Goal: Task Accomplishment & Management: Manage account settings

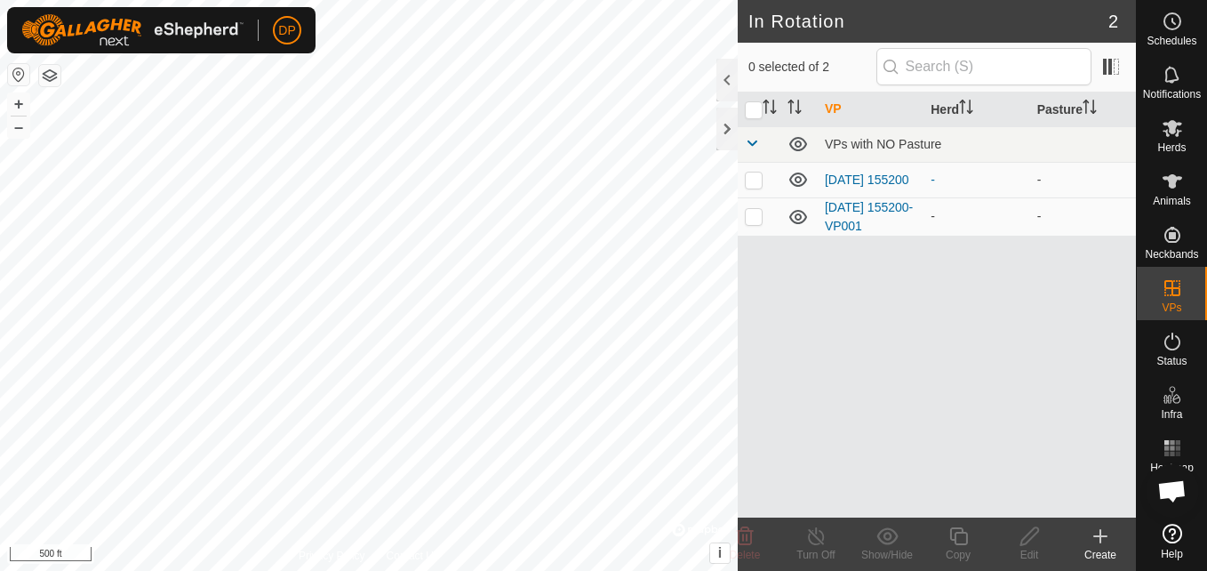
scroll to position [1011, 0]
click at [748, 216] on p-checkbox at bounding box center [754, 216] width 18 height 14
checkbox input "false"
click at [747, 180] on p-checkbox at bounding box center [754, 179] width 18 height 14
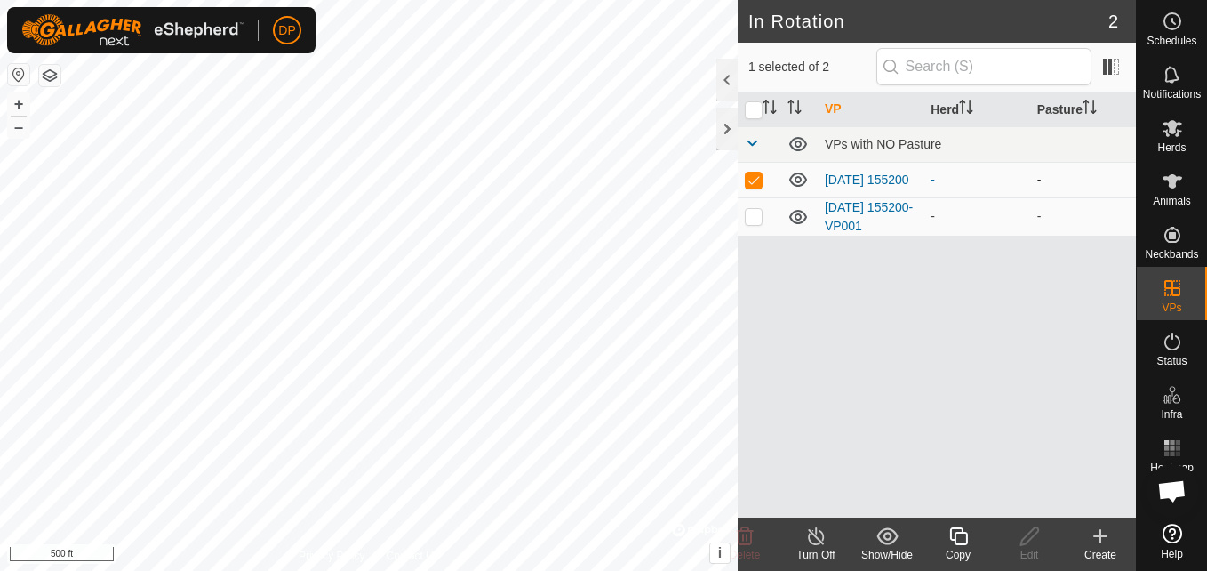
click at [747, 180] on p-checkbox at bounding box center [754, 179] width 18 height 14
checkbox input "false"
click at [755, 220] on p-checkbox at bounding box center [754, 216] width 18 height 14
checkbox input "false"
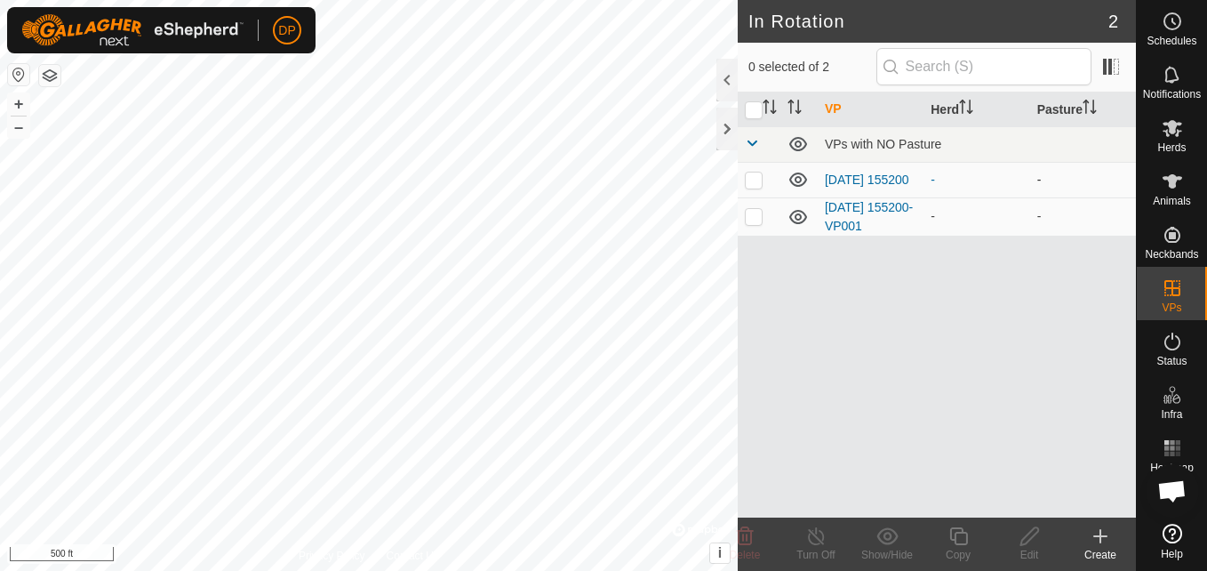
click at [754, 176] on p-checkbox at bounding box center [754, 179] width 18 height 14
checkbox input "true"
click at [953, 533] on icon at bounding box center [959, 535] width 22 height 21
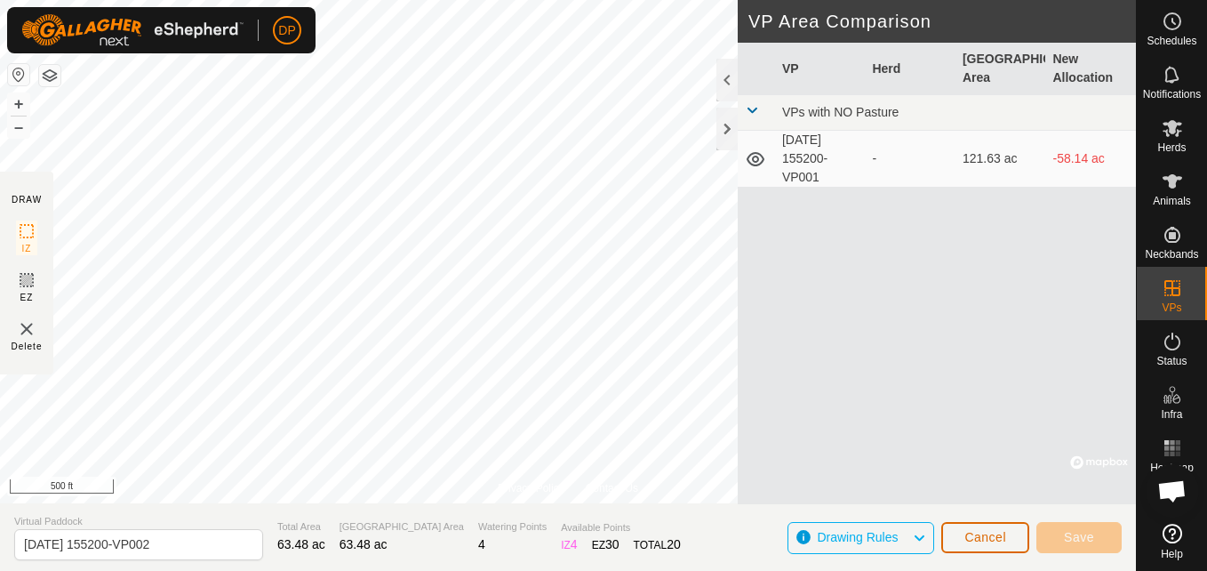
click at [980, 534] on span "Cancel" at bounding box center [985, 537] width 42 height 14
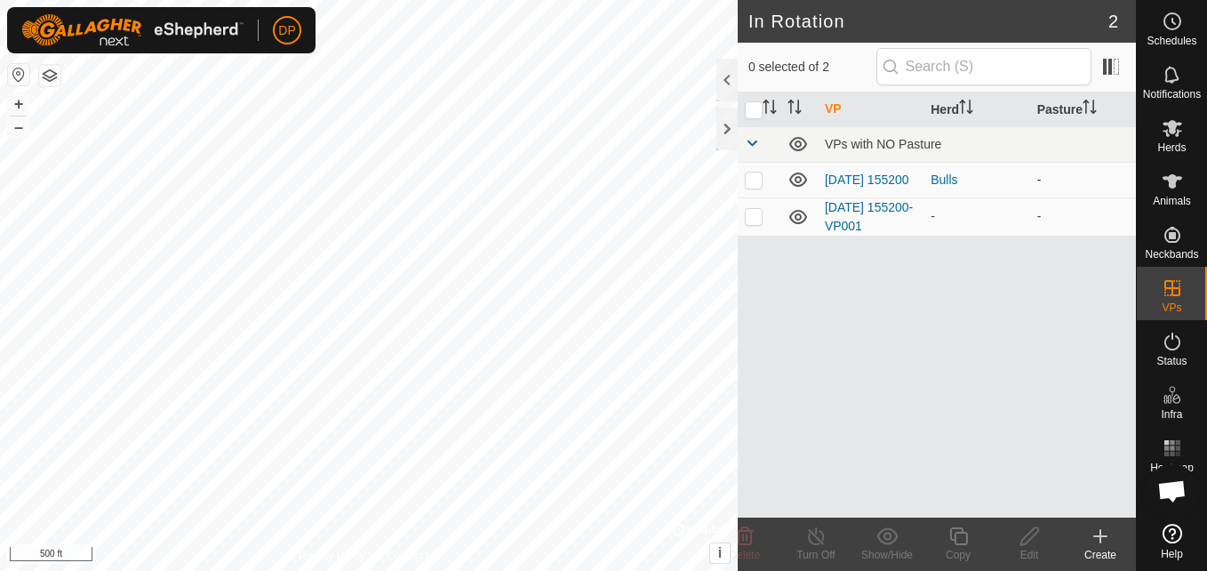
click at [755, 183] on p-checkbox at bounding box center [754, 179] width 18 height 14
checkbox input "false"
click at [750, 218] on p-checkbox at bounding box center [754, 216] width 18 height 14
click at [751, 218] on p-checkbox at bounding box center [754, 216] width 18 height 14
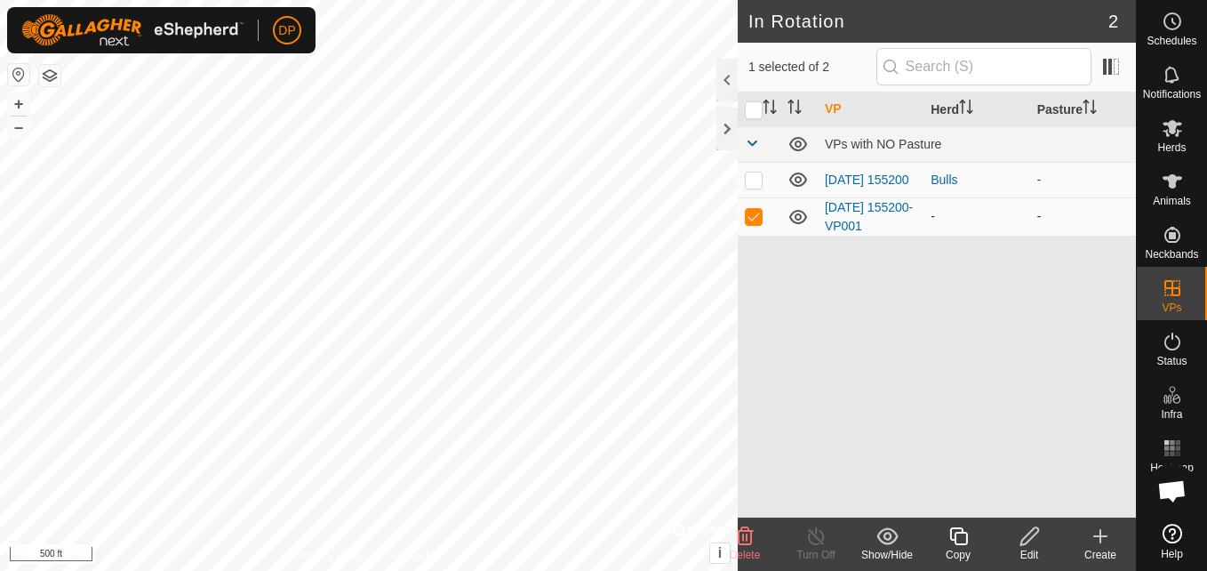
checkbox input "false"
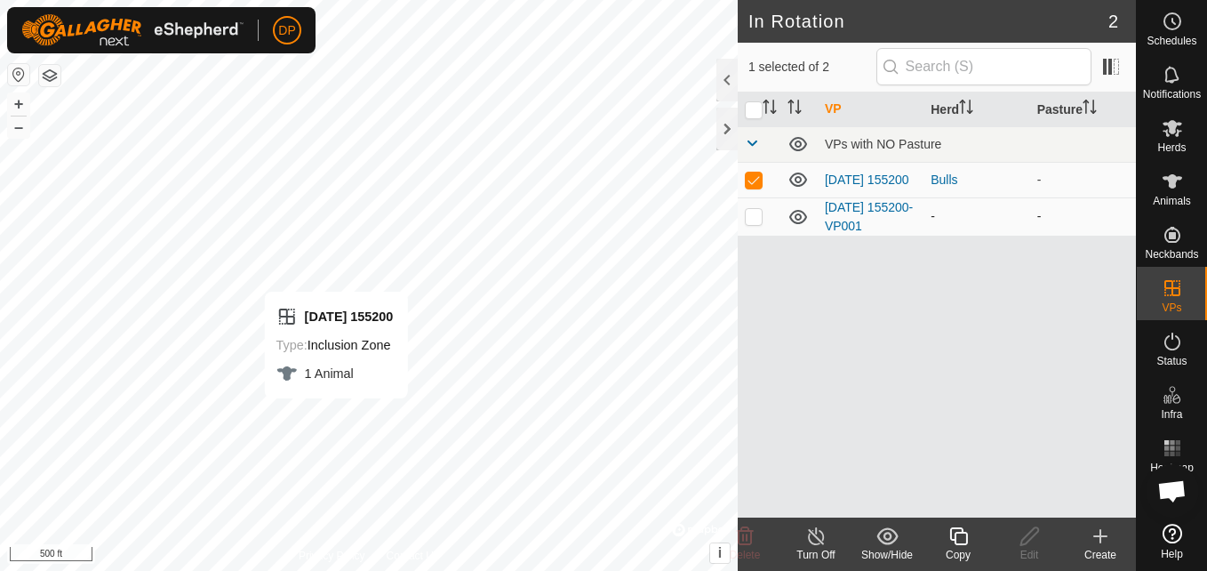
checkbox input "false"
checkbox input "true"
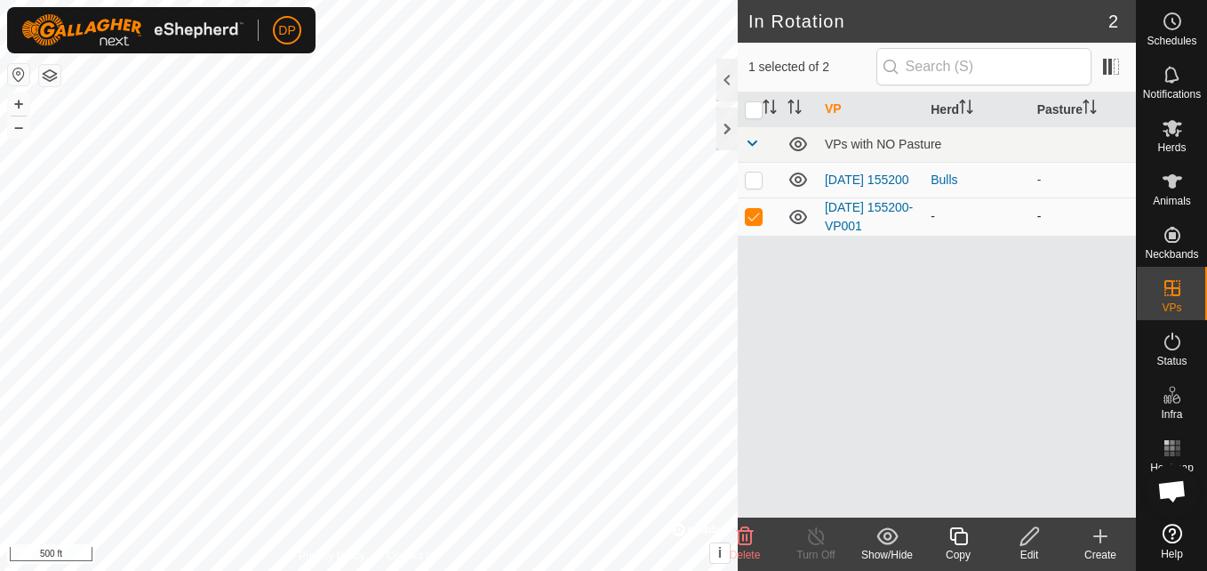
checkbox input "true"
checkbox input "false"
click at [753, 220] on p-checkbox at bounding box center [754, 216] width 18 height 14
checkbox input "false"
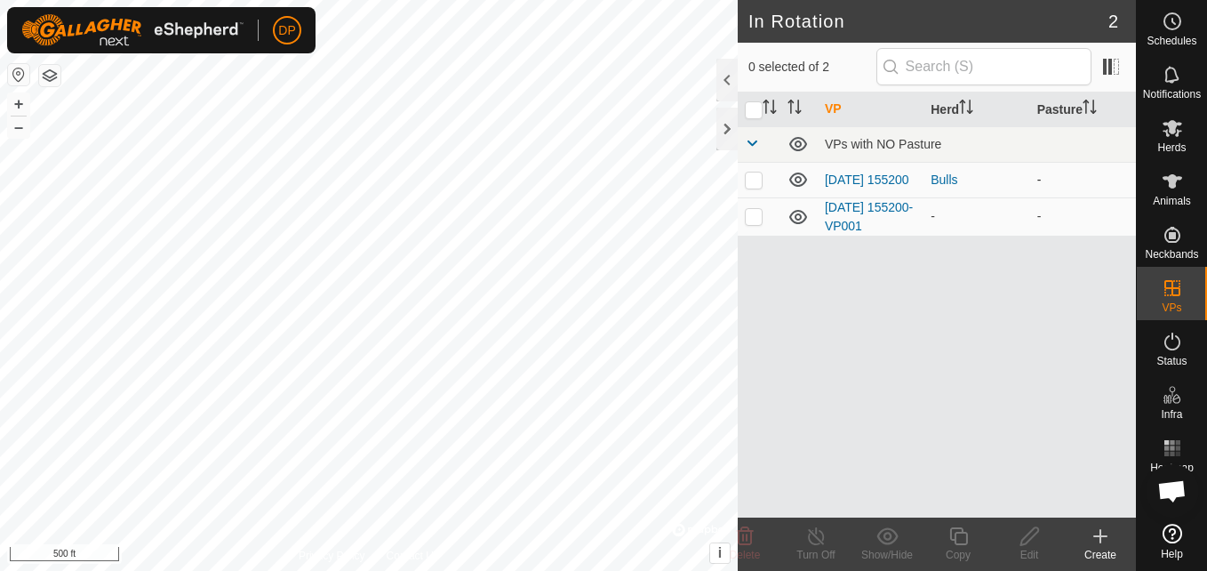
click at [748, 178] on p-checkbox at bounding box center [754, 179] width 18 height 14
click at [743, 175] on td at bounding box center [759, 180] width 43 height 36
checkbox input "false"
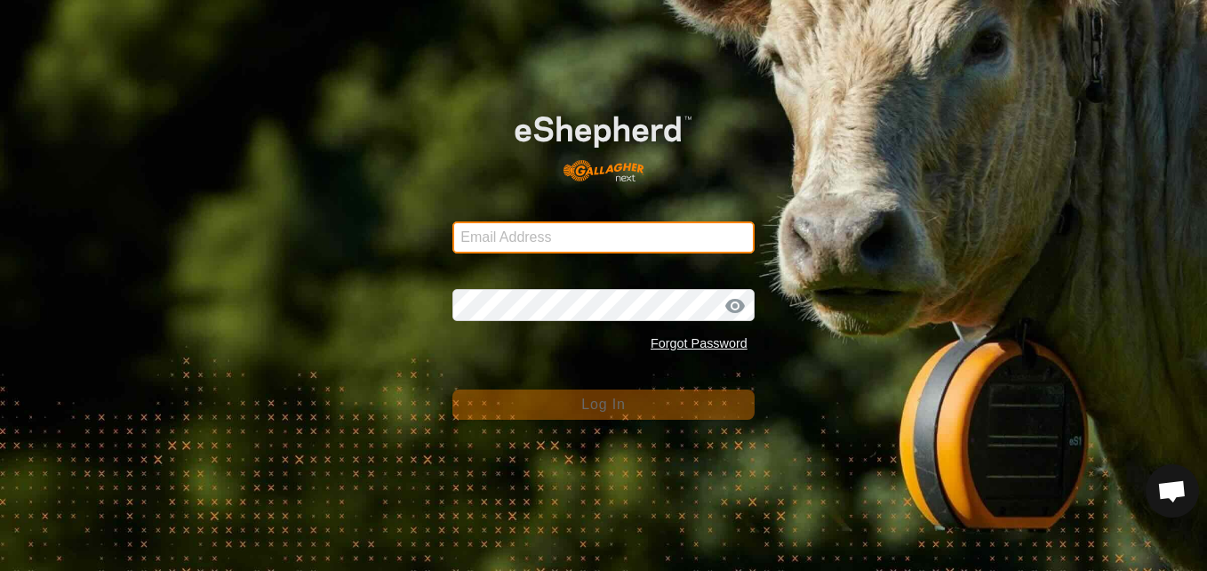
type input "dannypayne1950@yahoo.com"
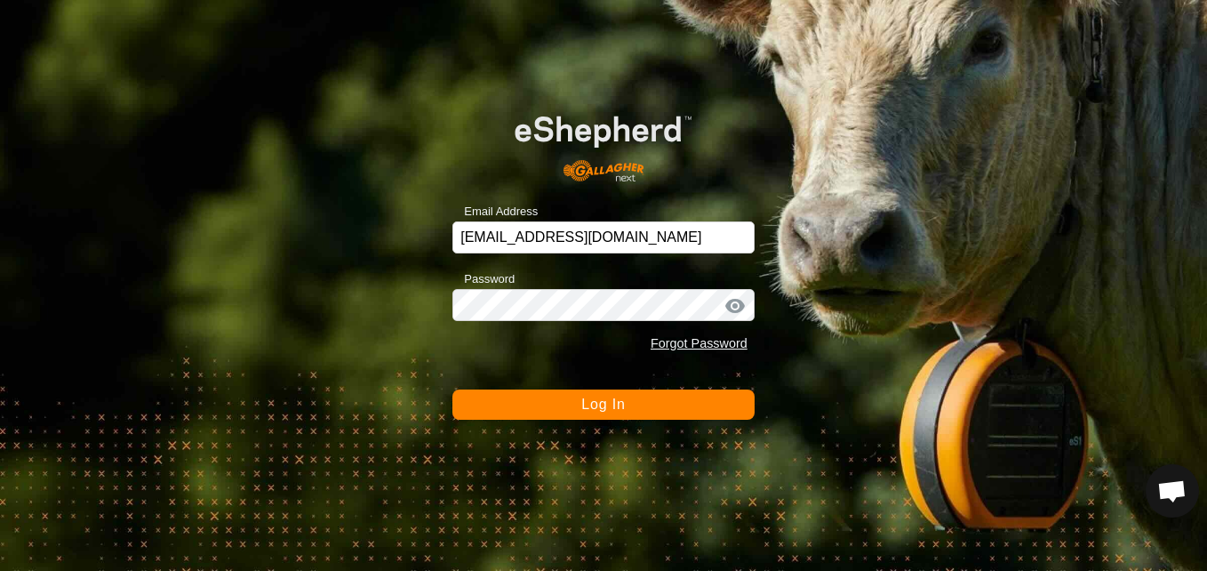
drag, startPoint x: 242, startPoint y: 14, endPoint x: 1168, endPoint y: 393, distance: 1000.6
click at [1195, 394] on div "Email Address dannypayne1950@yahoo.com Password Forgot Password Log In" at bounding box center [603, 285] width 1207 height 571
click at [729, 300] on div at bounding box center [735, 306] width 27 height 18
click at [732, 309] on div at bounding box center [735, 306] width 27 height 18
click at [734, 305] on div at bounding box center [735, 306] width 27 height 18
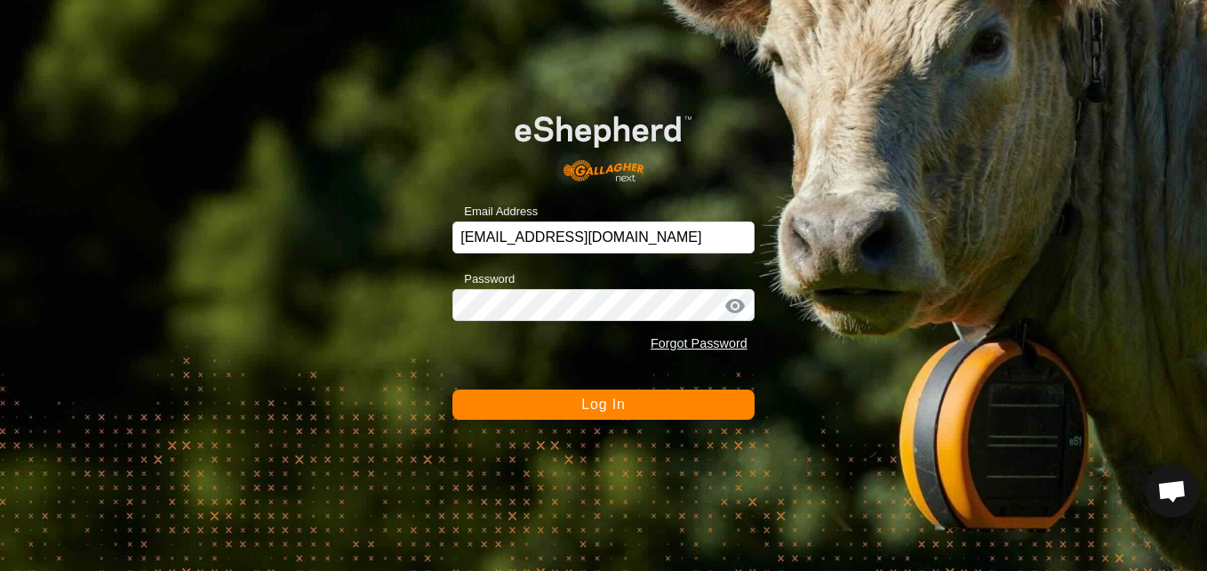
click at [699, 395] on button "Log In" at bounding box center [603, 404] width 302 height 30
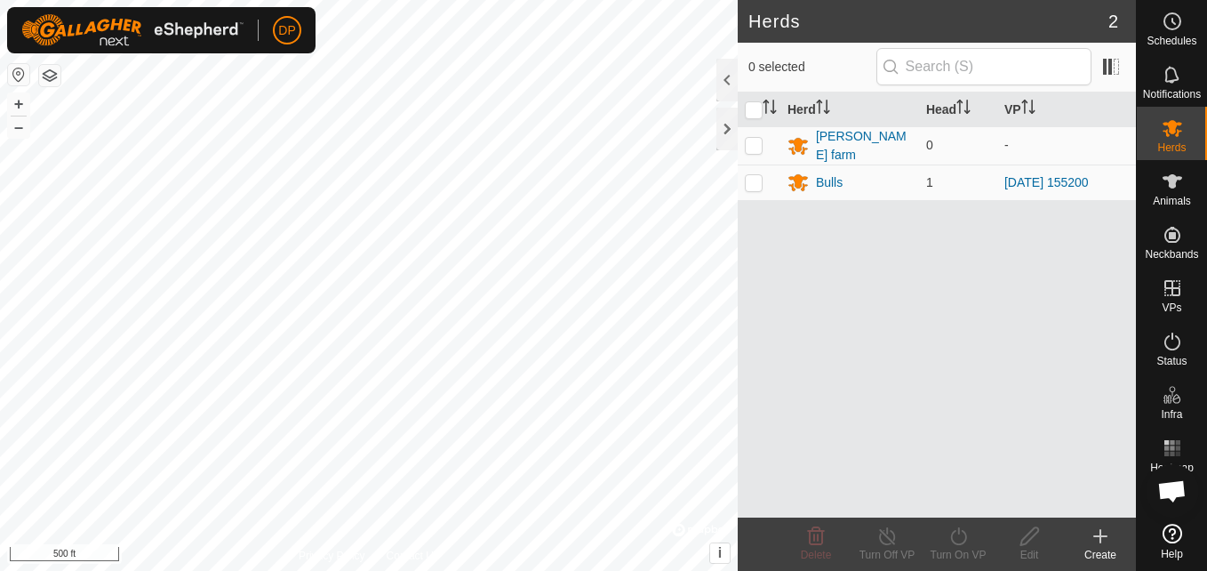
scroll to position [1011, 0]
click at [751, 175] on p-checkbox at bounding box center [754, 182] width 18 height 14
checkbox input "false"
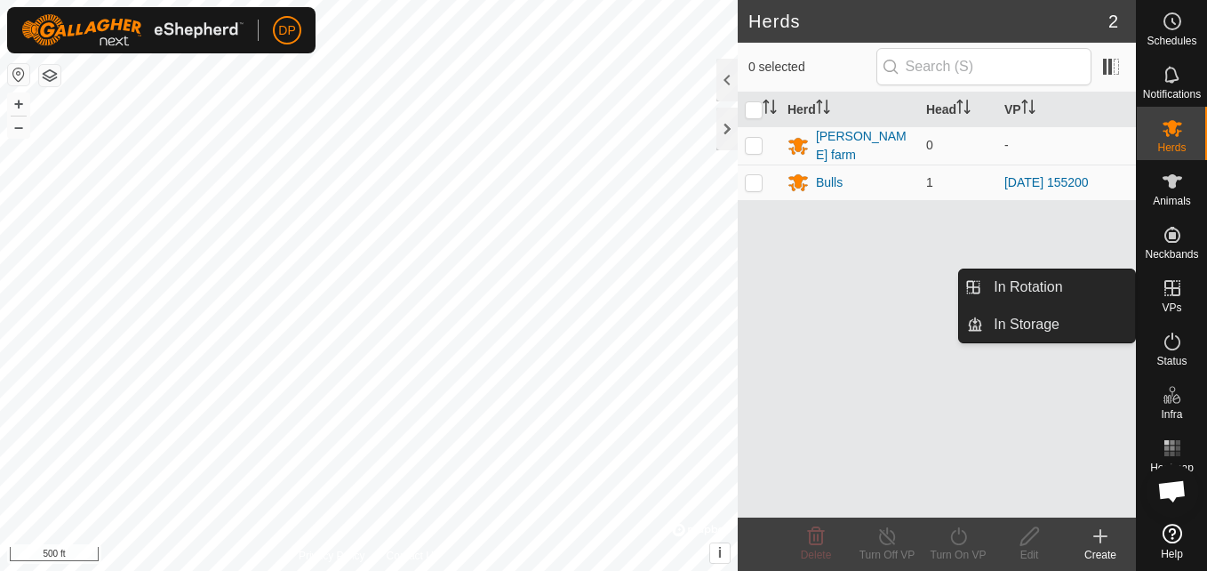
click at [1174, 294] on icon at bounding box center [1172, 288] width 16 height 16
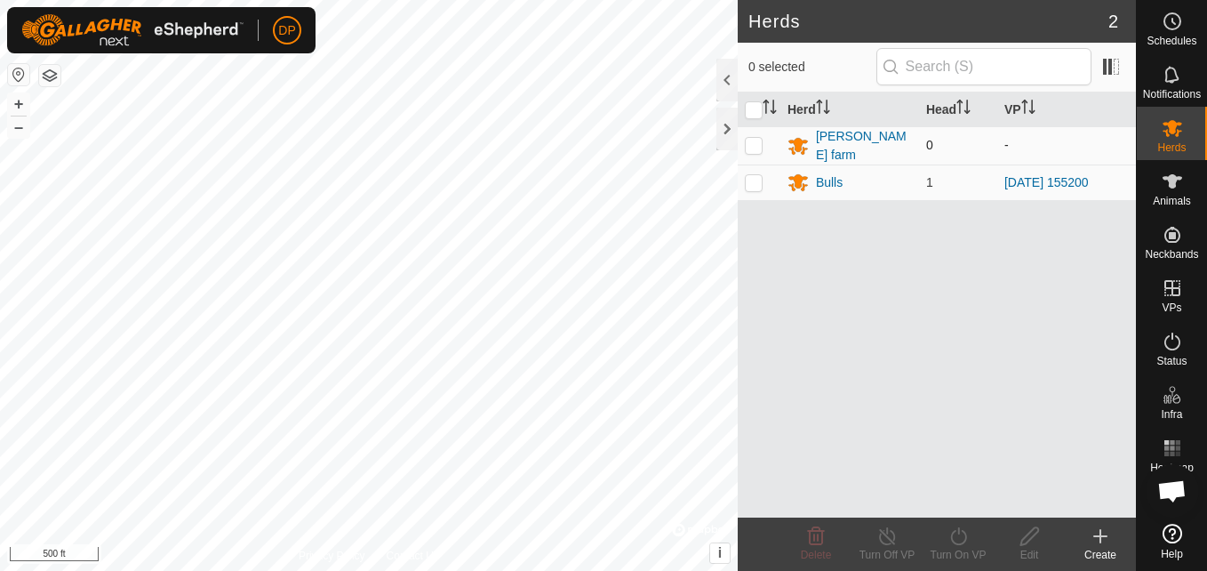
click at [753, 140] on p-checkbox at bounding box center [754, 145] width 18 height 14
checkbox input "false"
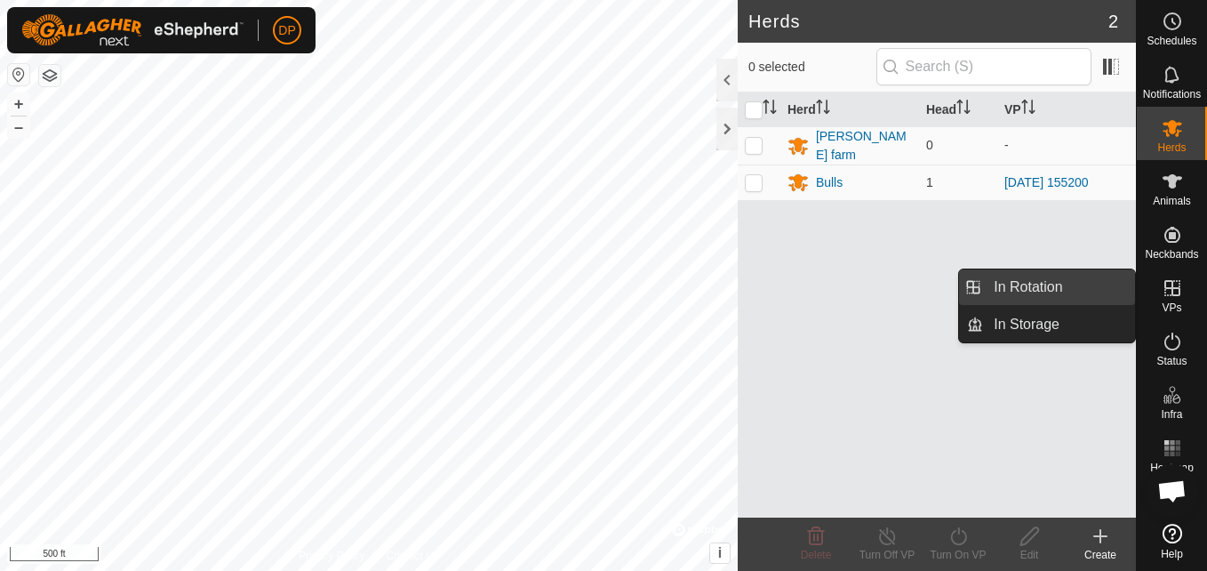
click at [1081, 289] on link "In Rotation" at bounding box center [1059, 287] width 152 height 36
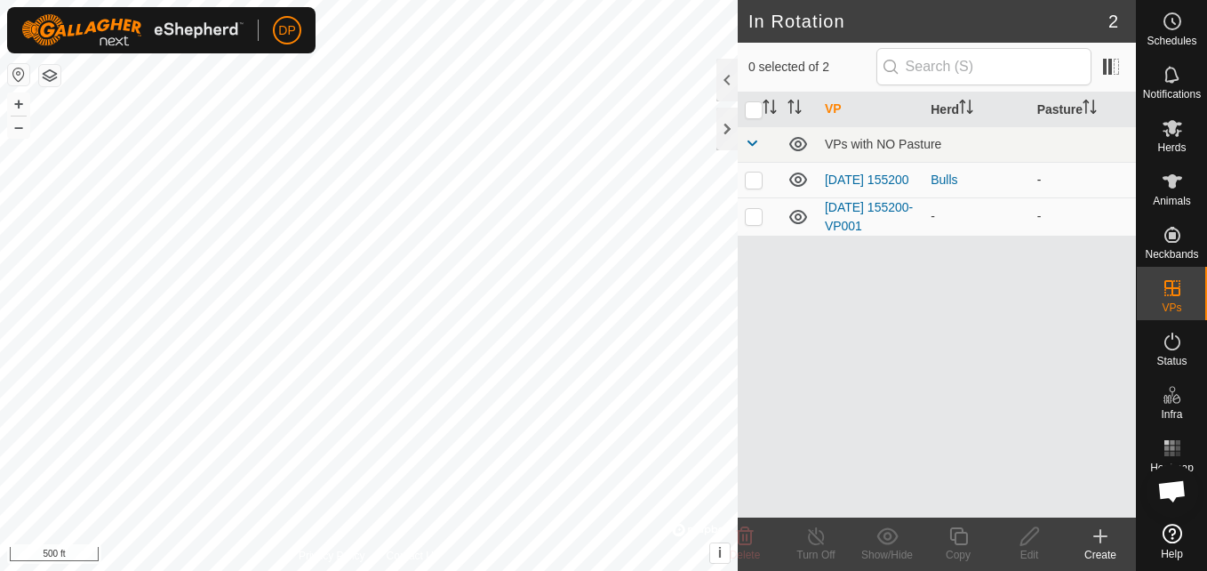
click at [751, 176] on p-checkbox at bounding box center [754, 179] width 18 height 14
checkbox input "false"
click at [756, 222] on p-checkbox at bounding box center [754, 216] width 18 height 14
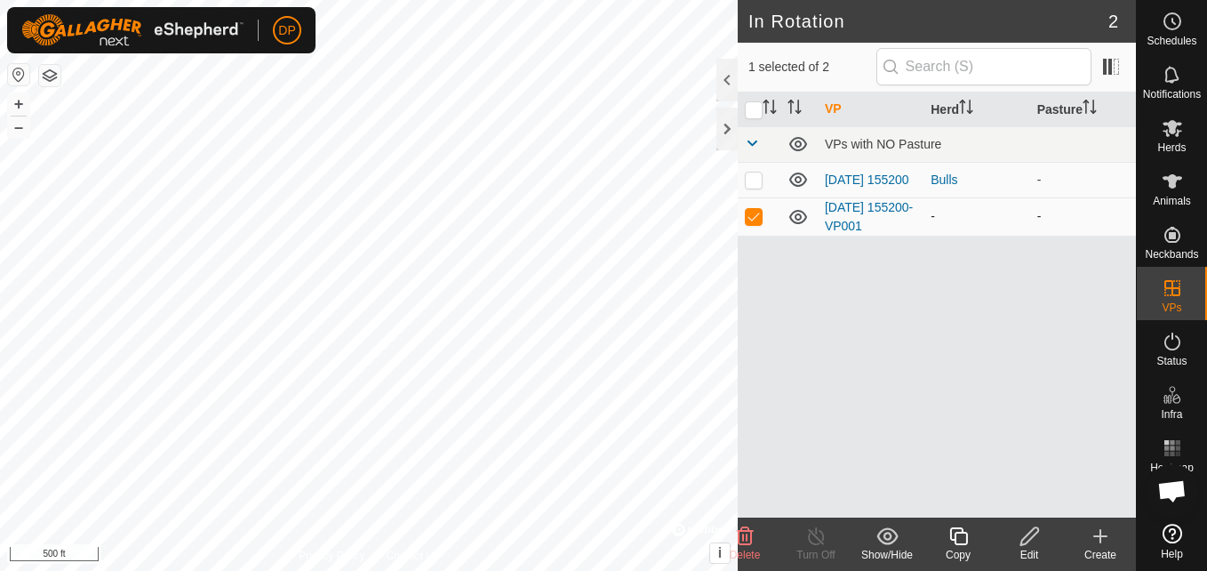
checkbox input "false"
click at [753, 183] on p-checkbox at bounding box center [754, 179] width 18 height 14
checkbox input "false"
